Goal: Task Accomplishment & Management: Manage account settings

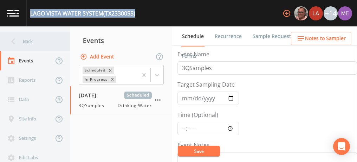
scroll to position [179, 0]
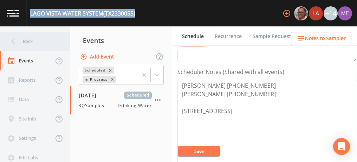
click at [27, 40] on div "Back" at bounding box center [31, 41] width 63 height 19
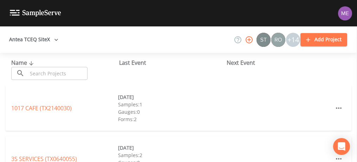
click at [35, 78] on input "text" at bounding box center [57, 73] width 60 height 13
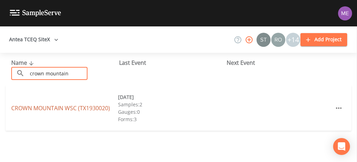
type input "crown mountain"
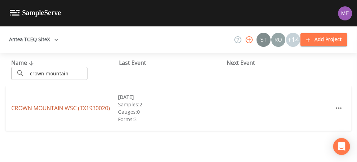
click at [51, 106] on link "CROWN MOUNTAIN WSC (TX1930020)" at bounding box center [60, 108] width 99 height 8
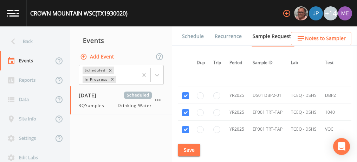
scroll to position [398, 1]
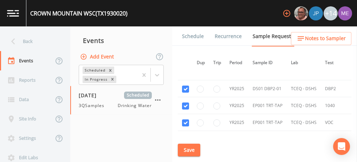
click at [190, 35] on link "Schedule" at bounding box center [193, 36] width 24 height 20
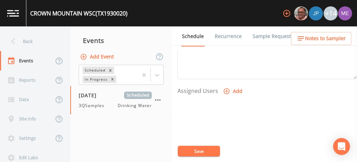
scroll to position [260, 0]
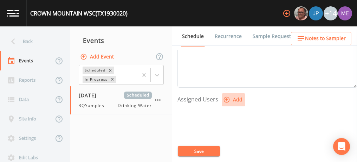
click at [228, 97] on icon "button" at bounding box center [226, 99] width 7 height 7
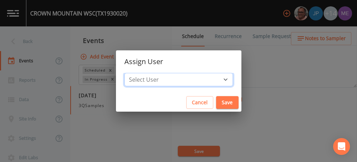
click at [215, 79] on select "Select User [PERSON_NAME] [PERSON_NAME] [PERSON_NAME] [PERSON_NAME] [PERSON_NAM…" at bounding box center [178, 79] width 109 height 13
select select "82fcd260-406f-4720-af66-0de7f1917f1c"
click at [135, 73] on select "Select User [PERSON_NAME] [PERSON_NAME] [PERSON_NAME] [PERSON_NAME] [PERSON_NAM…" at bounding box center [178, 79] width 109 height 13
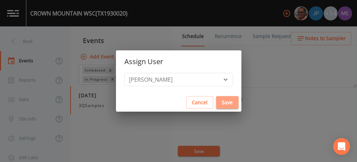
click at [219, 102] on button "Save" at bounding box center [227, 102] width 22 height 13
select select
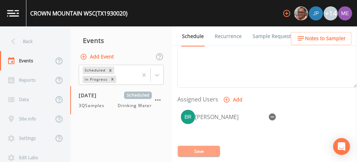
click at [195, 148] on button "Save" at bounding box center [199, 151] width 42 height 11
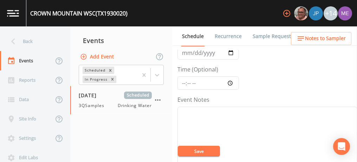
scroll to position [43, 0]
click at [183, 83] on input "Time (Optional)" at bounding box center [208, 84] width 62 height 13
type input "13:00"
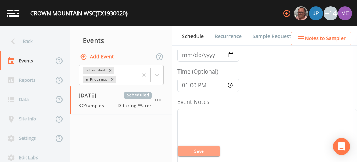
click at [198, 150] on button "Save" at bounding box center [199, 151] width 42 height 11
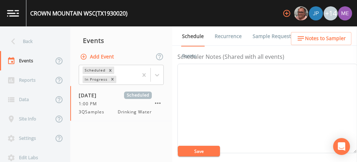
scroll to position [195, 0]
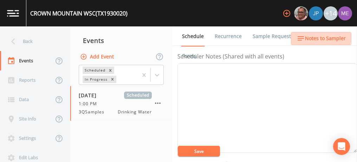
click at [321, 37] on span "Notes to Sampler" at bounding box center [325, 38] width 41 height 9
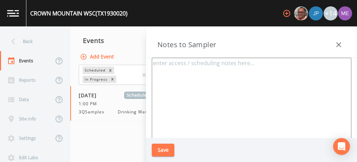
click at [209, 65] on textarea at bounding box center [252, 143] width 200 height 171
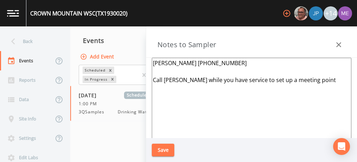
type textarea "[PERSON_NAME] [PHONE_NUMBER] Call [PERSON_NAME] while you have service to set u…"
click at [165, 146] on button "Save" at bounding box center [163, 149] width 22 height 13
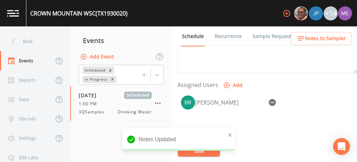
scroll to position [275, 0]
